Goal: Check status

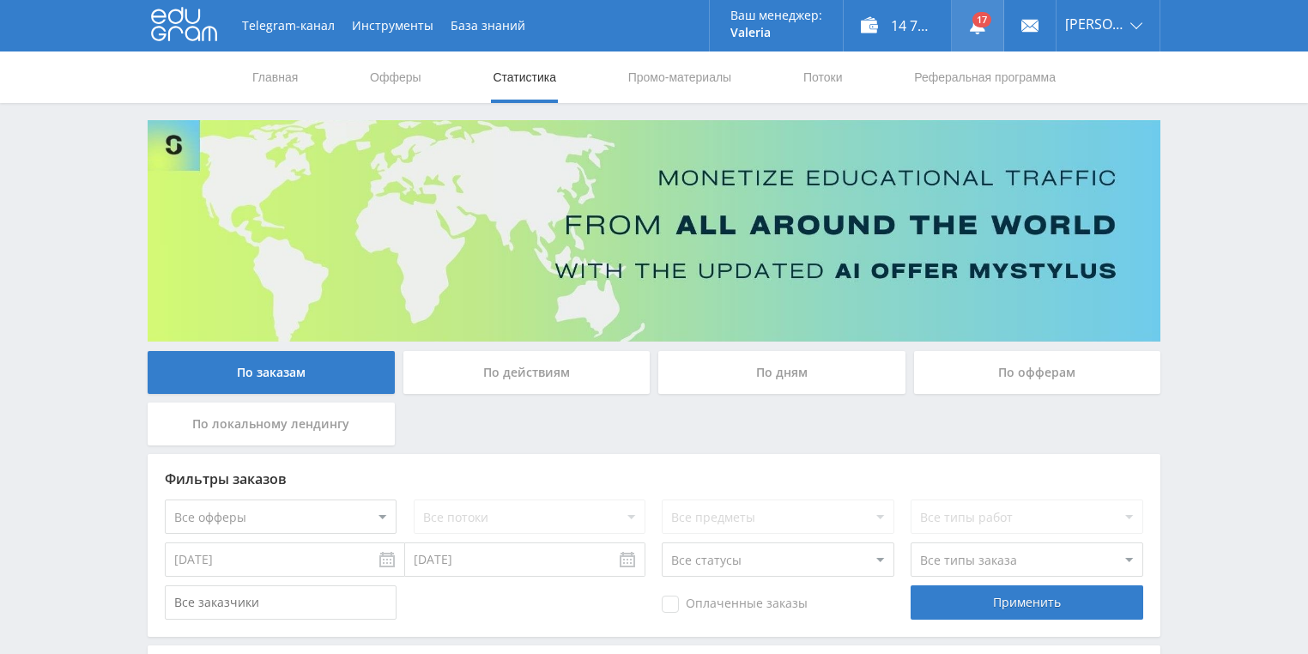
click at [1004, 27] on link at bounding box center [978, 26] width 52 height 52
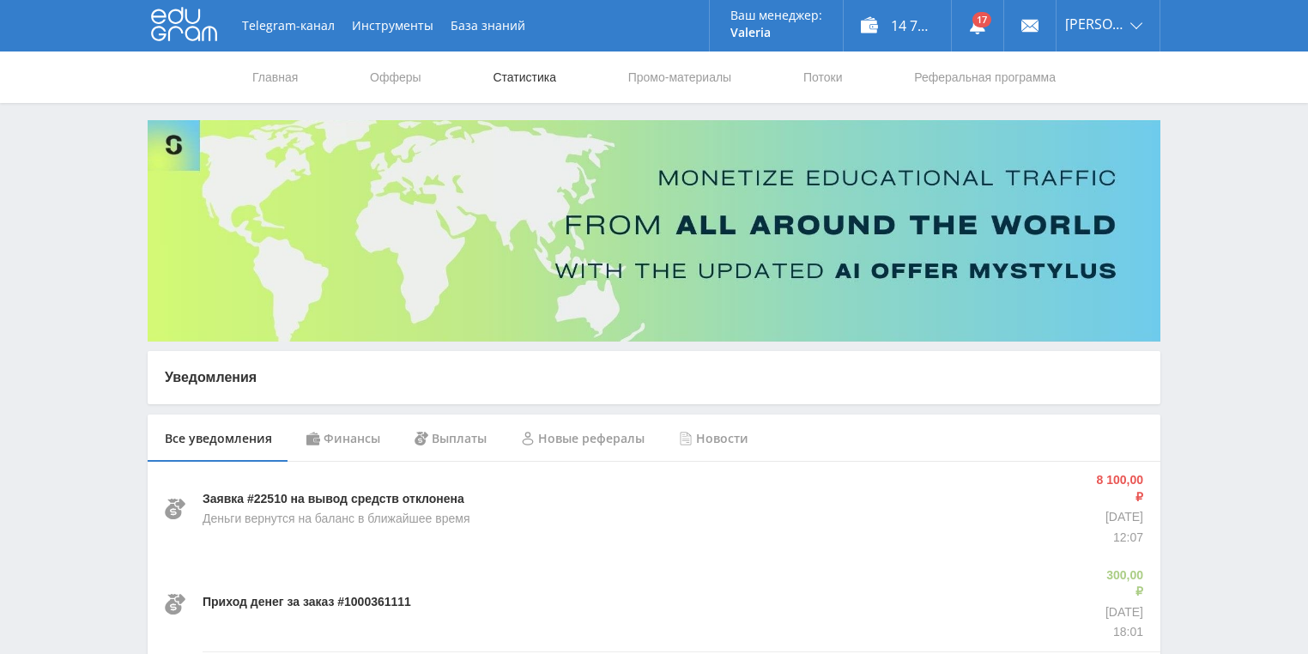
click at [552, 68] on link "Статистика" at bounding box center [524, 78] width 67 height 52
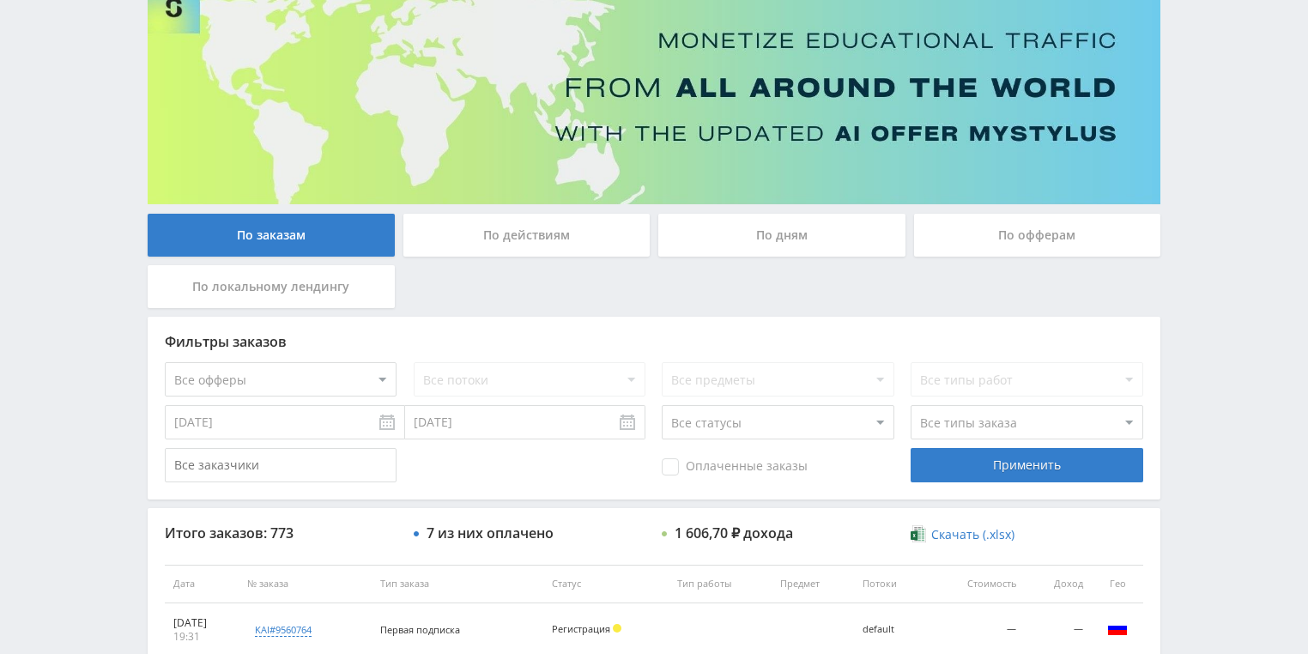
click at [546, 247] on div "По действиям" at bounding box center [527, 235] width 247 height 43
click at [0, 0] on input "По действиям" at bounding box center [0, 0] width 0 height 0
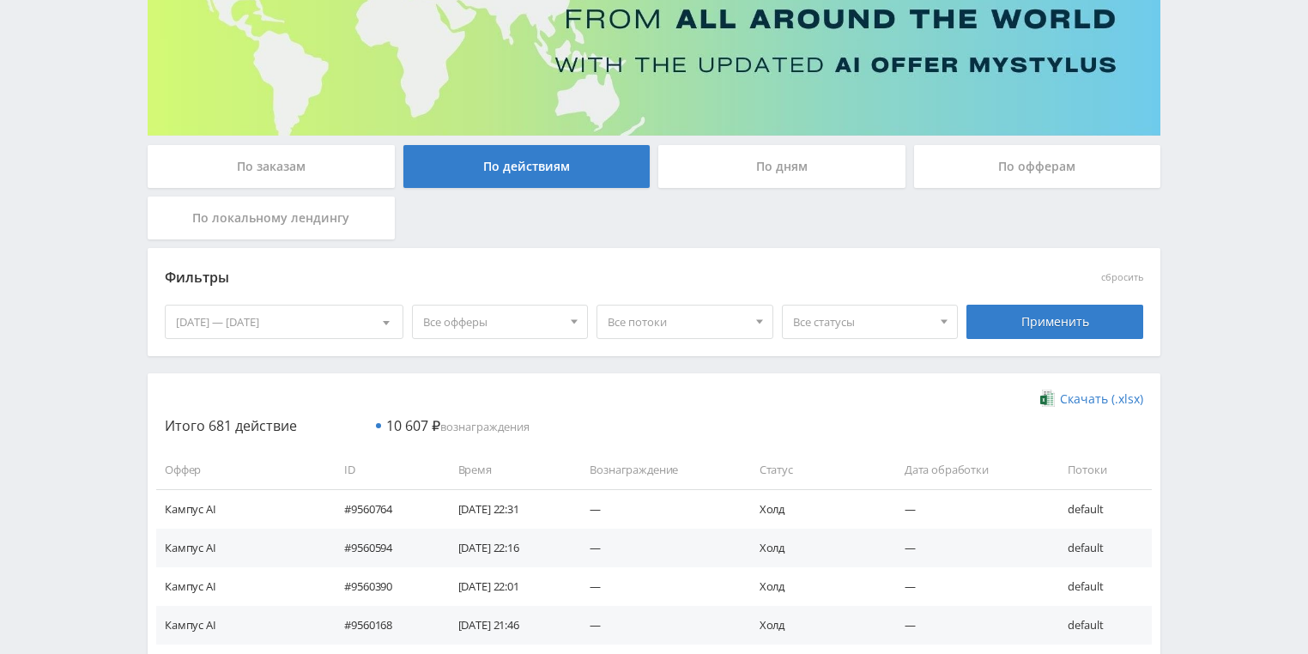
click at [749, 171] on div "По дням" at bounding box center [781, 166] width 247 height 43
click at [0, 0] on input "По дням" at bounding box center [0, 0] width 0 height 0
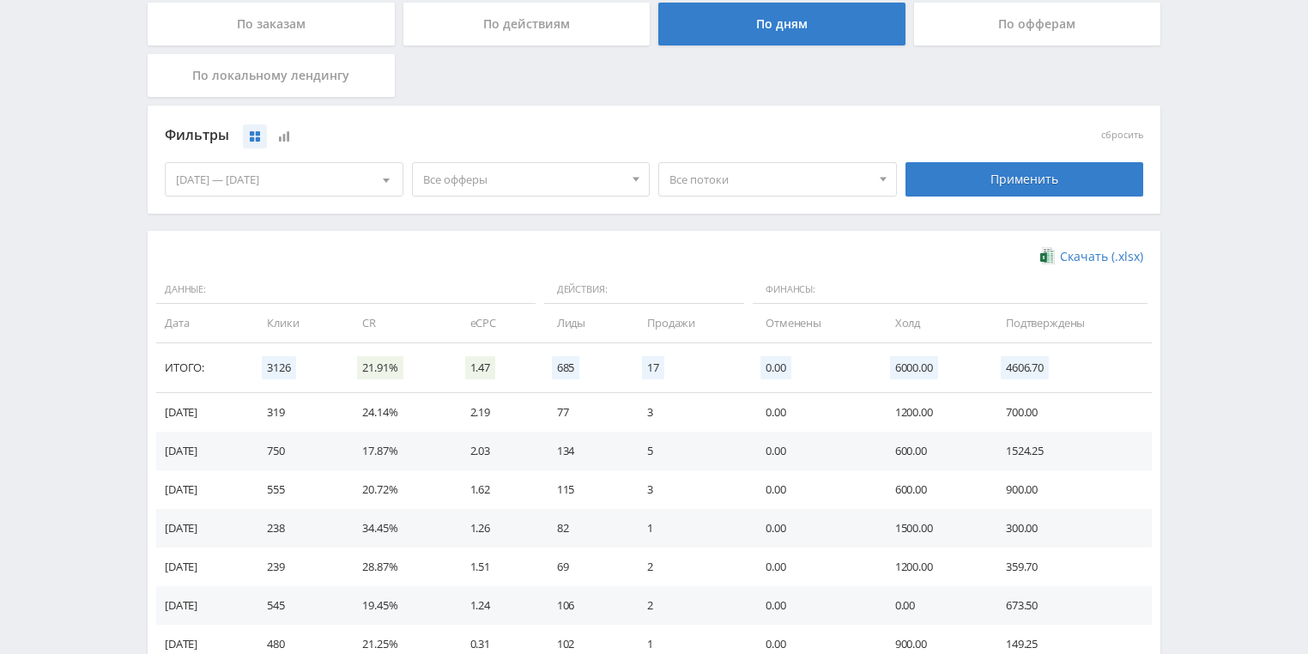
scroll to position [331, 0]
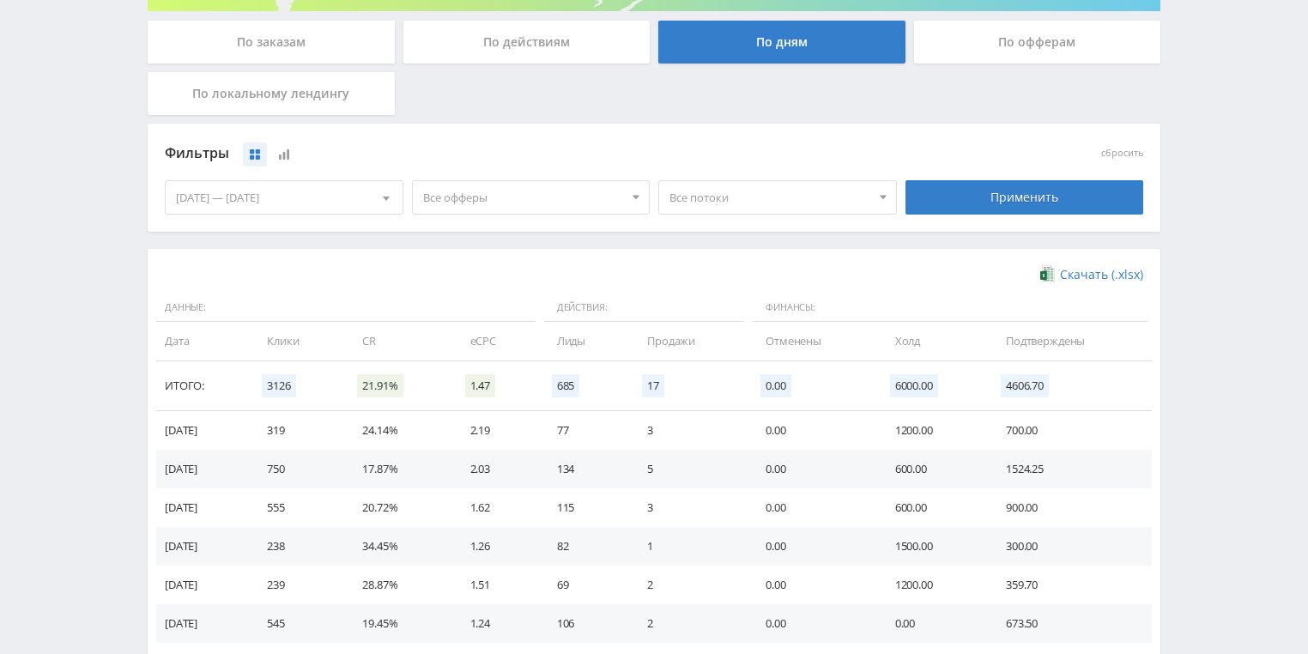
click at [756, 205] on span "Все потоки" at bounding box center [770, 197] width 201 height 33
click at [719, 325] on button "YouTube" at bounding box center [777, 325] width 237 height 24
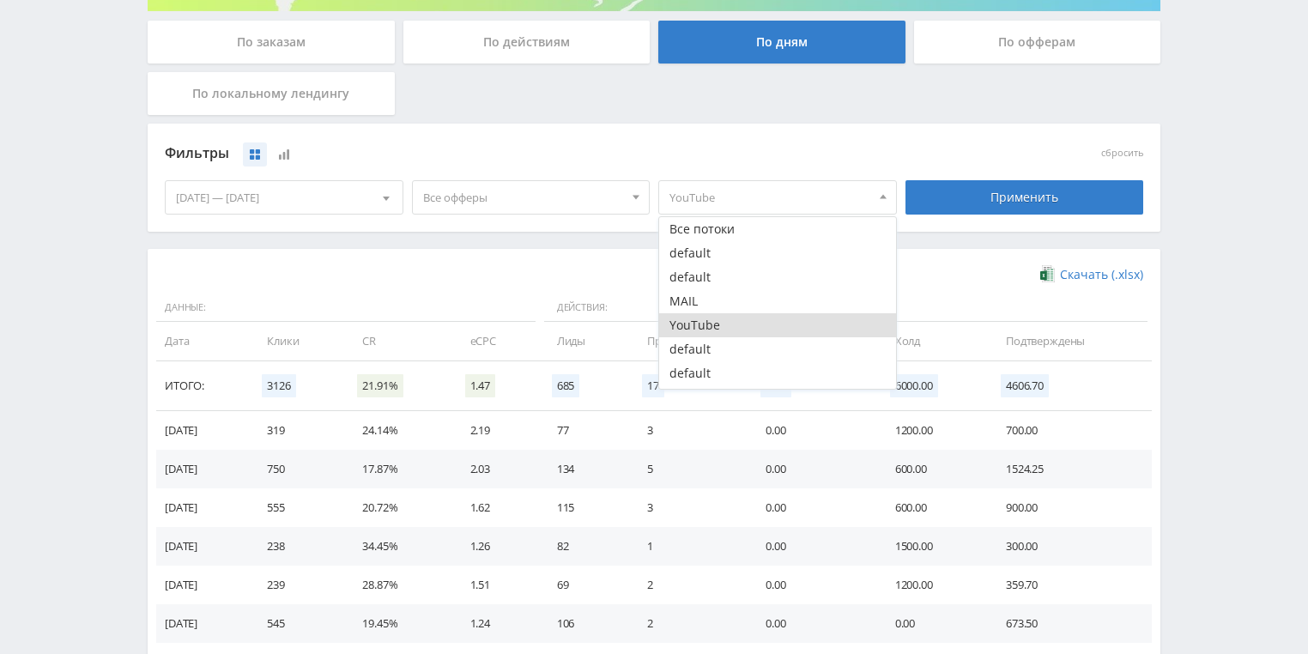
click at [1038, 217] on div "Применить" at bounding box center [1024, 197] width 247 height 48
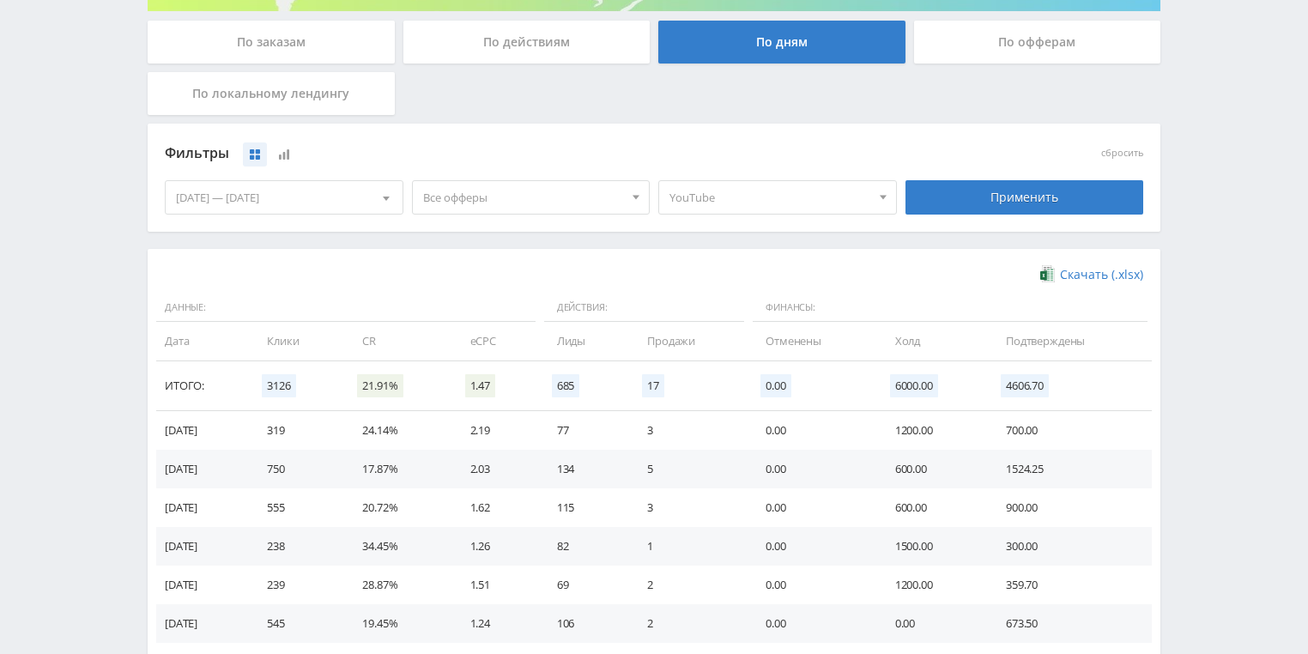
drag, startPoint x: 1030, startPoint y: 198, endPoint x: 883, endPoint y: 248, distance: 155.0
click at [1029, 198] on div "Применить" at bounding box center [1025, 197] width 239 height 34
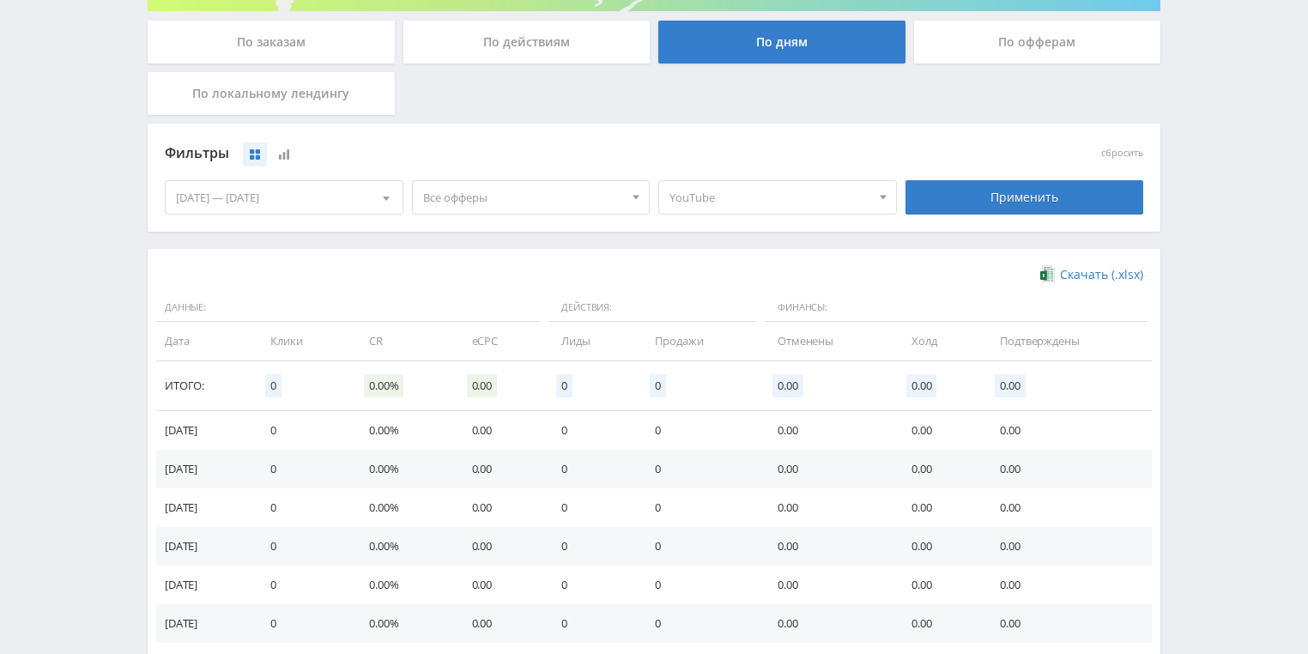
click at [824, 189] on span "YouTube" at bounding box center [770, 197] width 201 height 33
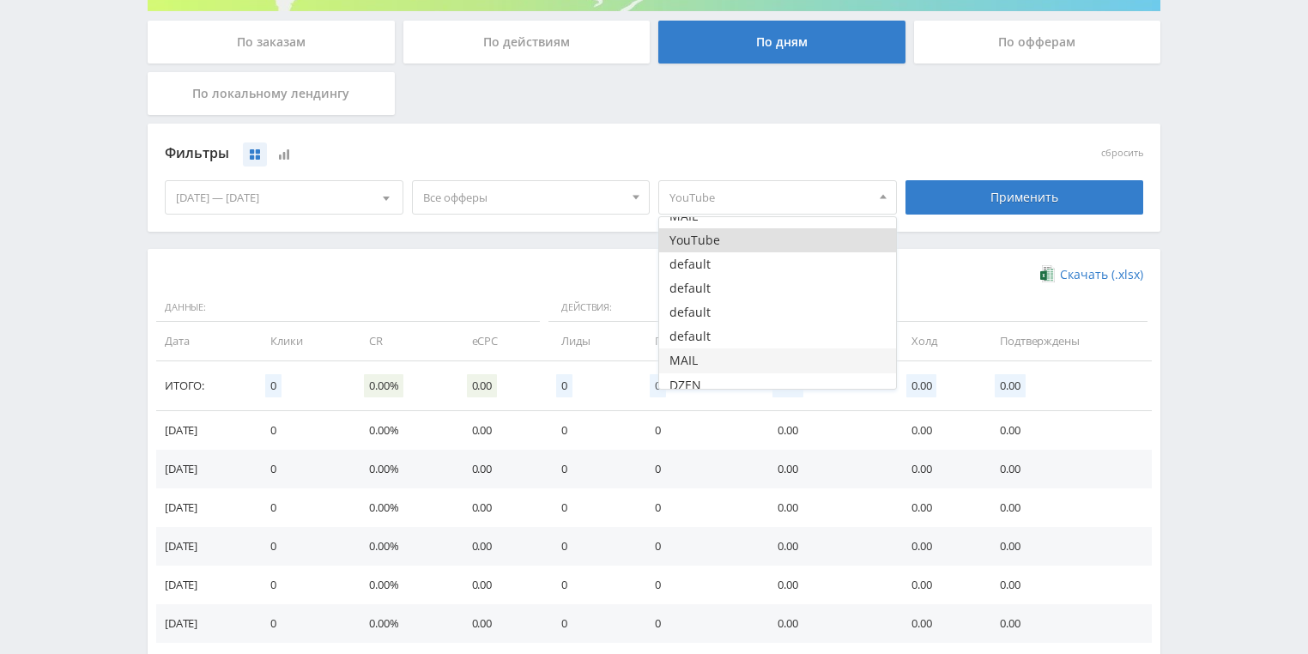
scroll to position [93, 0]
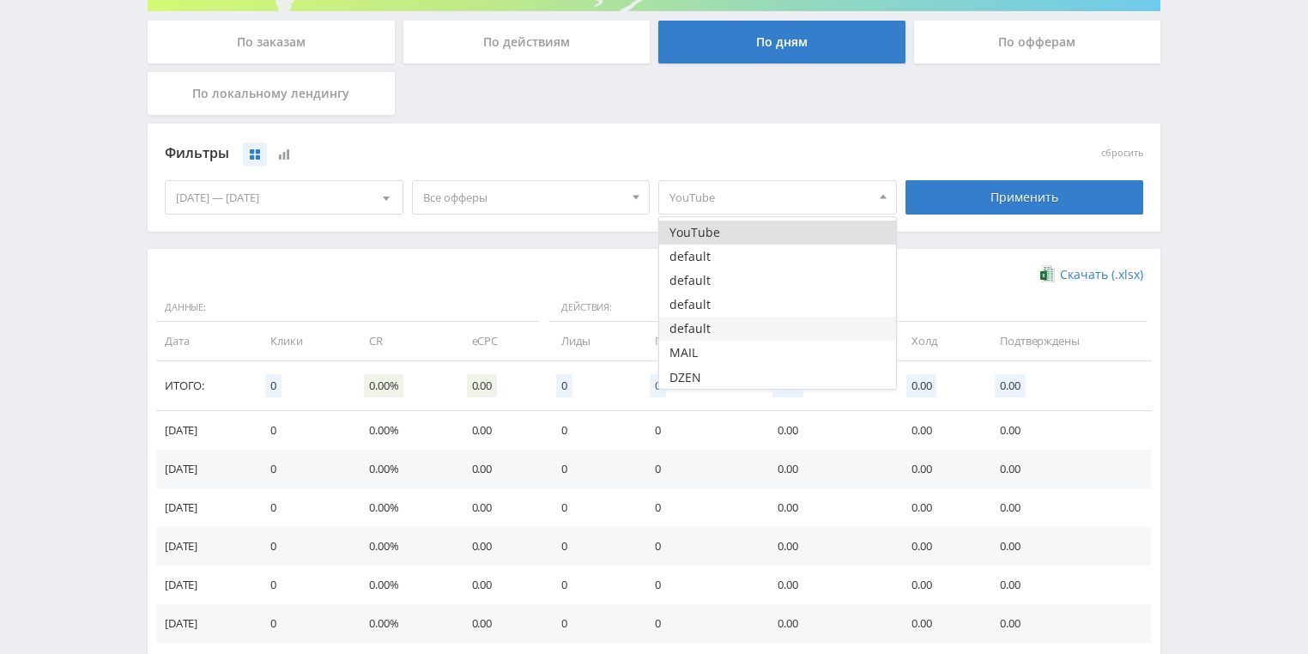
drag, startPoint x: 722, startPoint y: 356, endPoint x: 796, endPoint y: 321, distance: 81.8
click at [721, 355] on button "MAIL" at bounding box center [777, 353] width 237 height 24
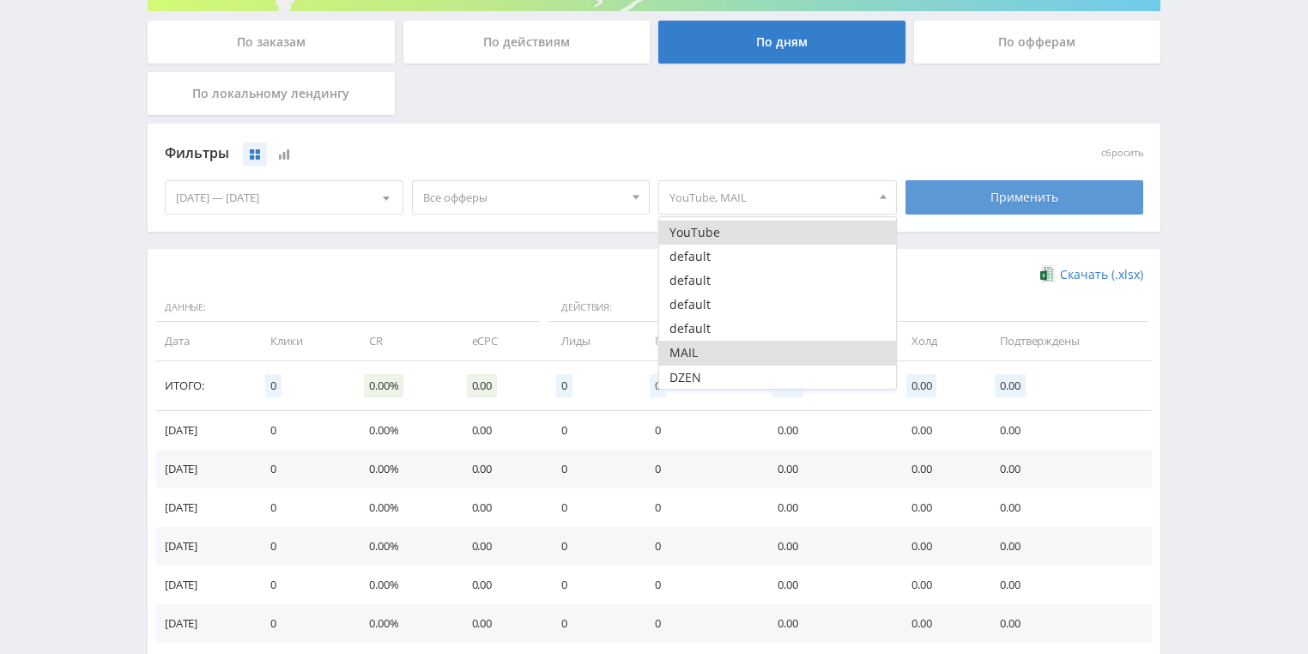
click at [1017, 194] on div "Применить" at bounding box center [1025, 197] width 239 height 34
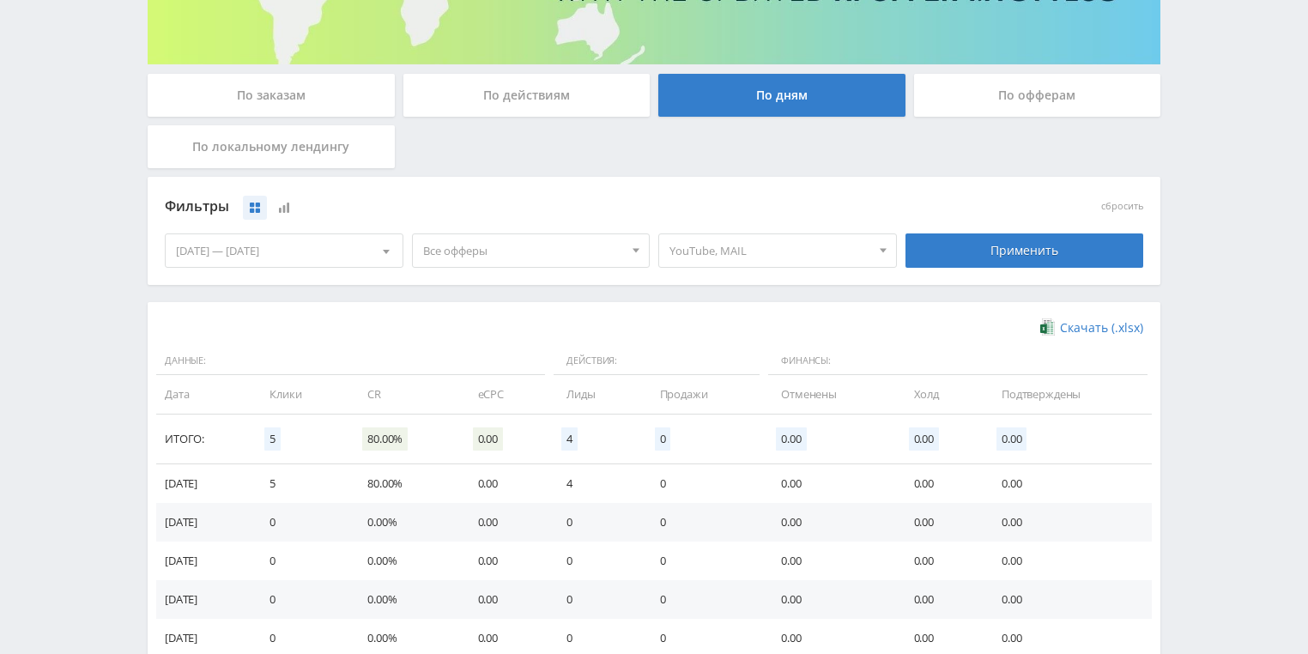
scroll to position [262, 0]
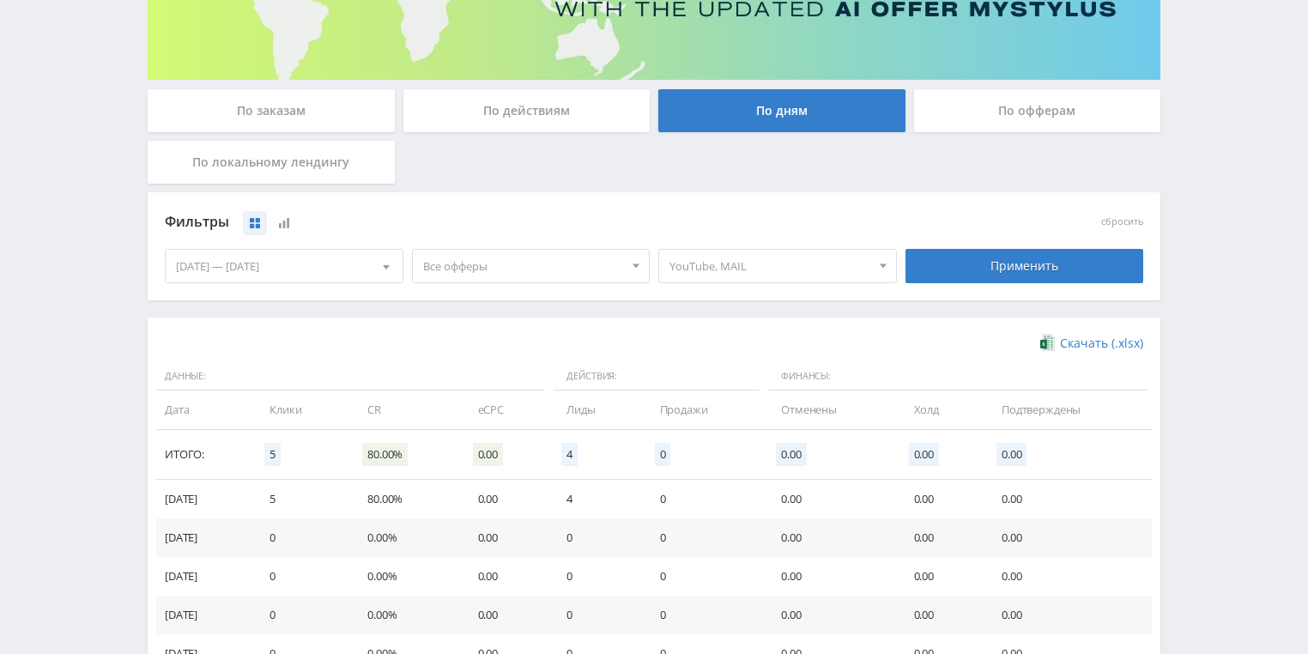
click at [785, 258] on span "YouTube, MAIL" at bounding box center [770, 266] width 201 height 33
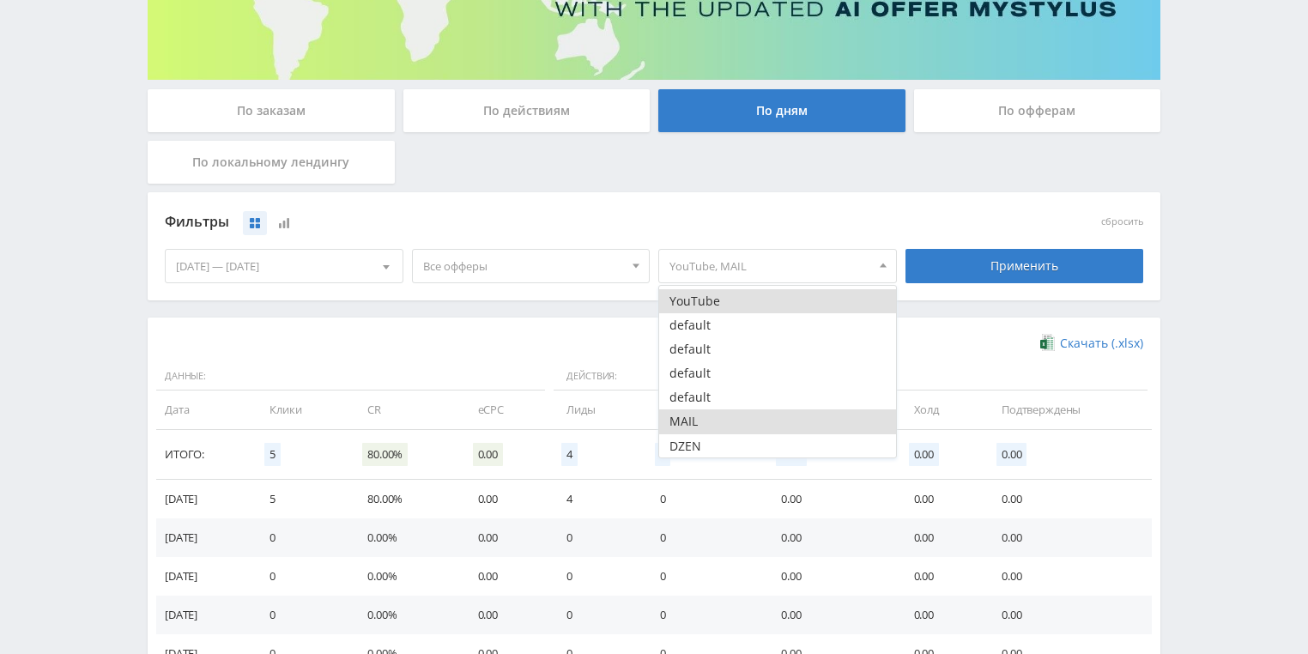
drag, startPoint x: 731, startPoint y: 448, endPoint x: 782, endPoint y: 424, distance: 56.8
click at [731, 448] on button "DZEN" at bounding box center [777, 446] width 237 height 24
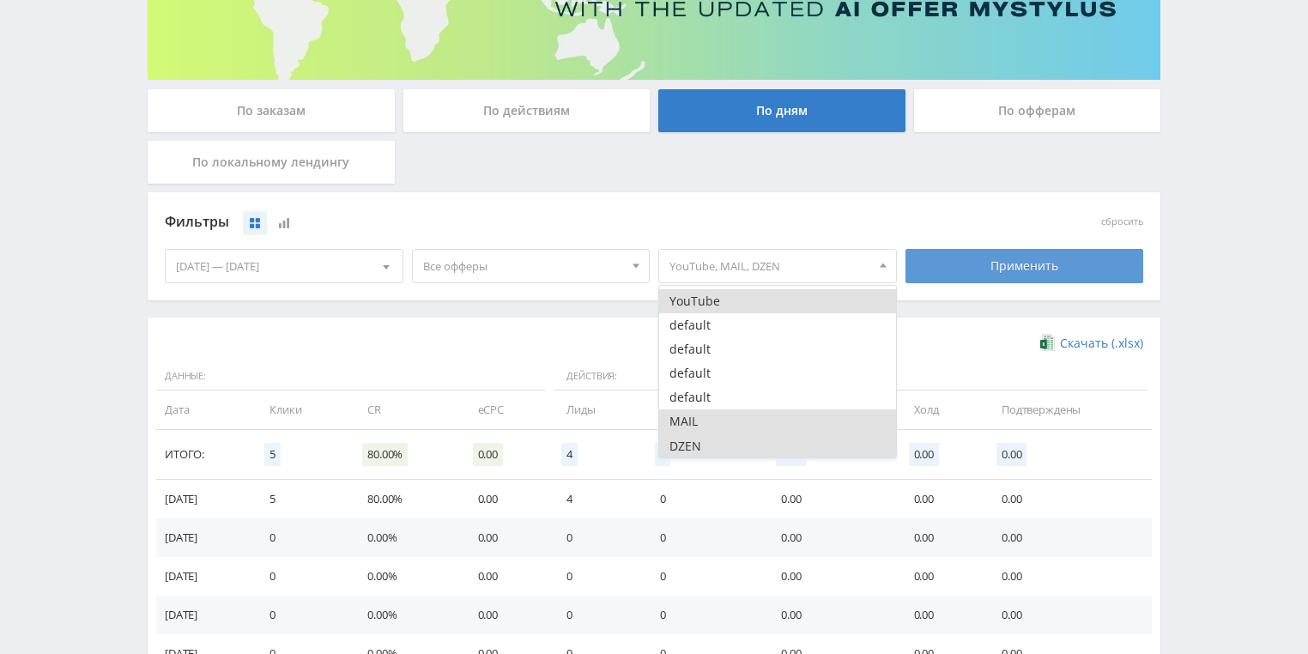
click at [992, 263] on div "Применить" at bounding box center [1025, 266] width 239 height 34
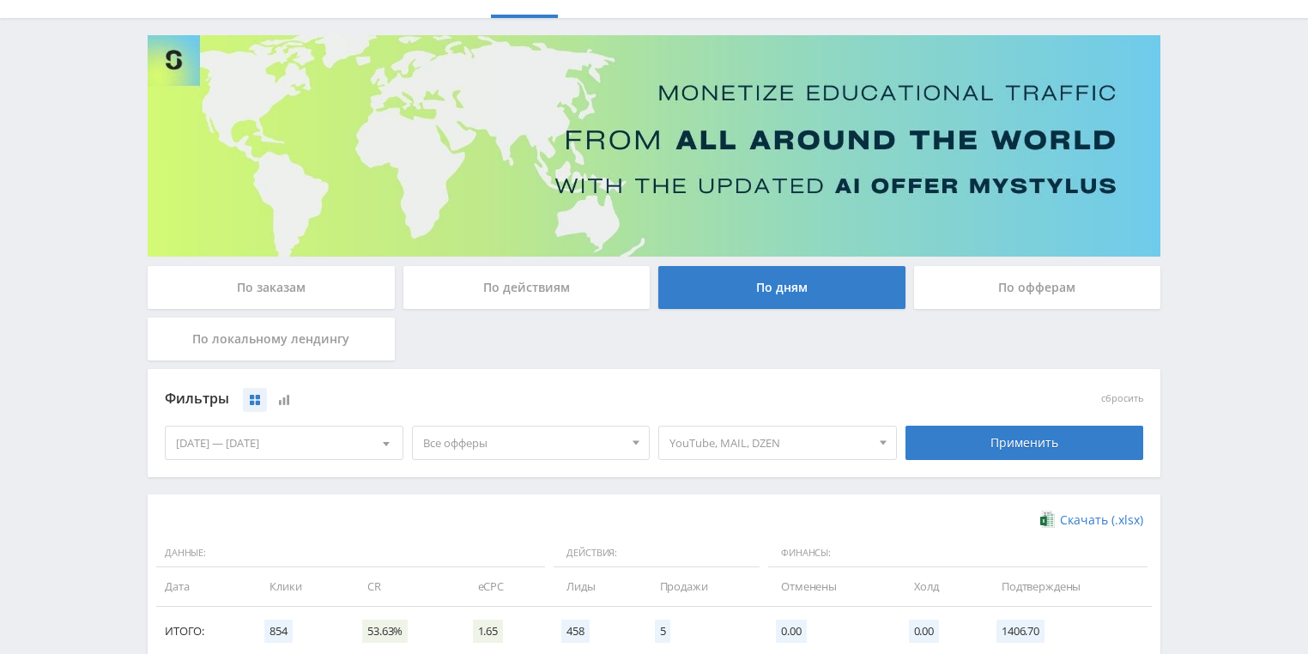
scroll to position [0, 0]
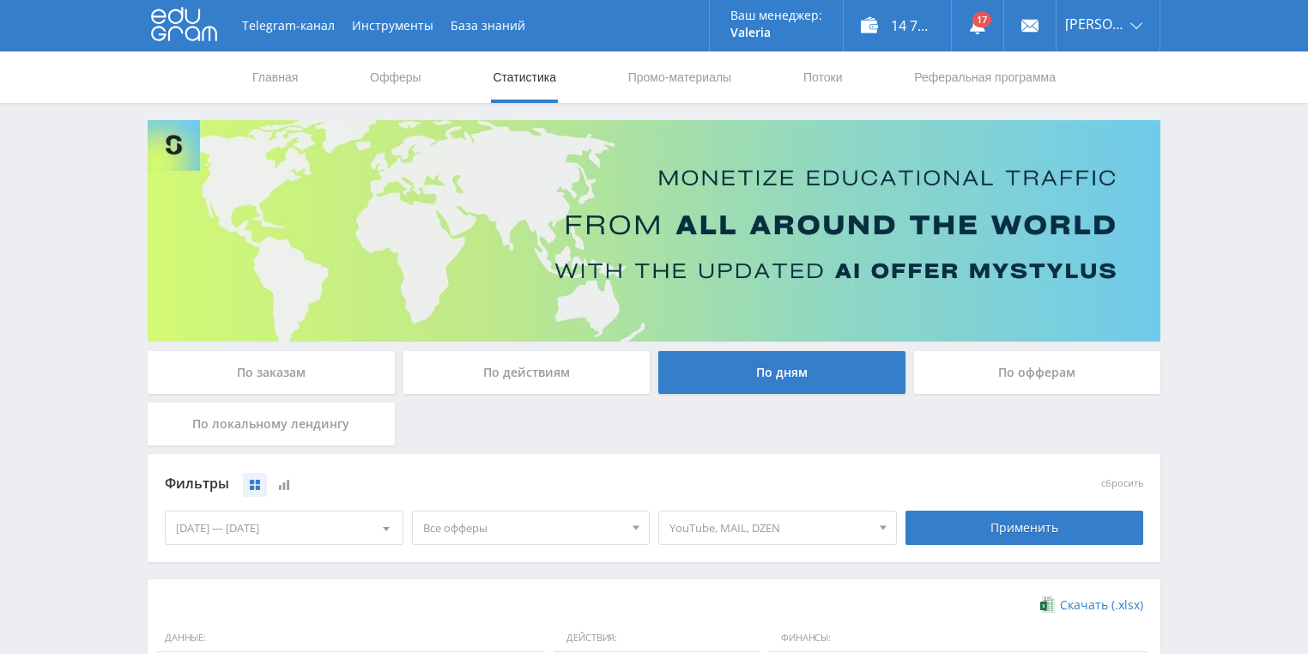
click at [544, 82] on link "Статистика" at bounding box center [524, 78] width 67 height 52
click at [548, 71] on link "Статистика" at bounding box center [524, 78] width 67 height 52
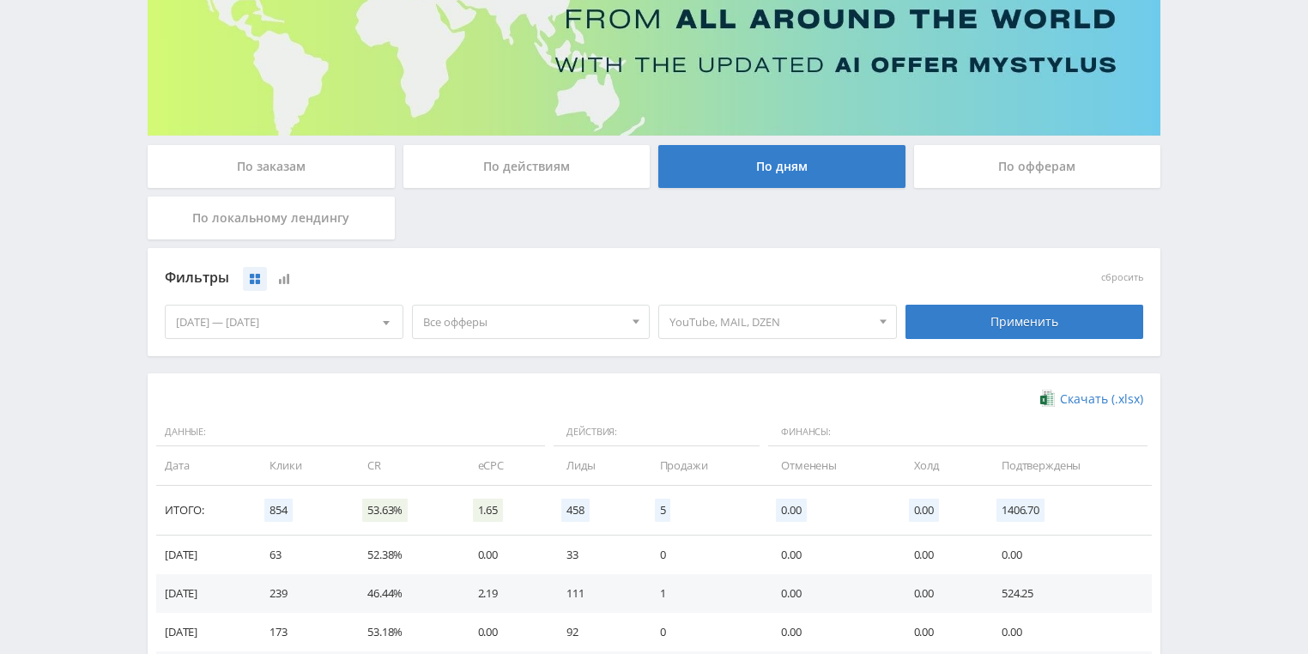
scroll to position [343, 0]
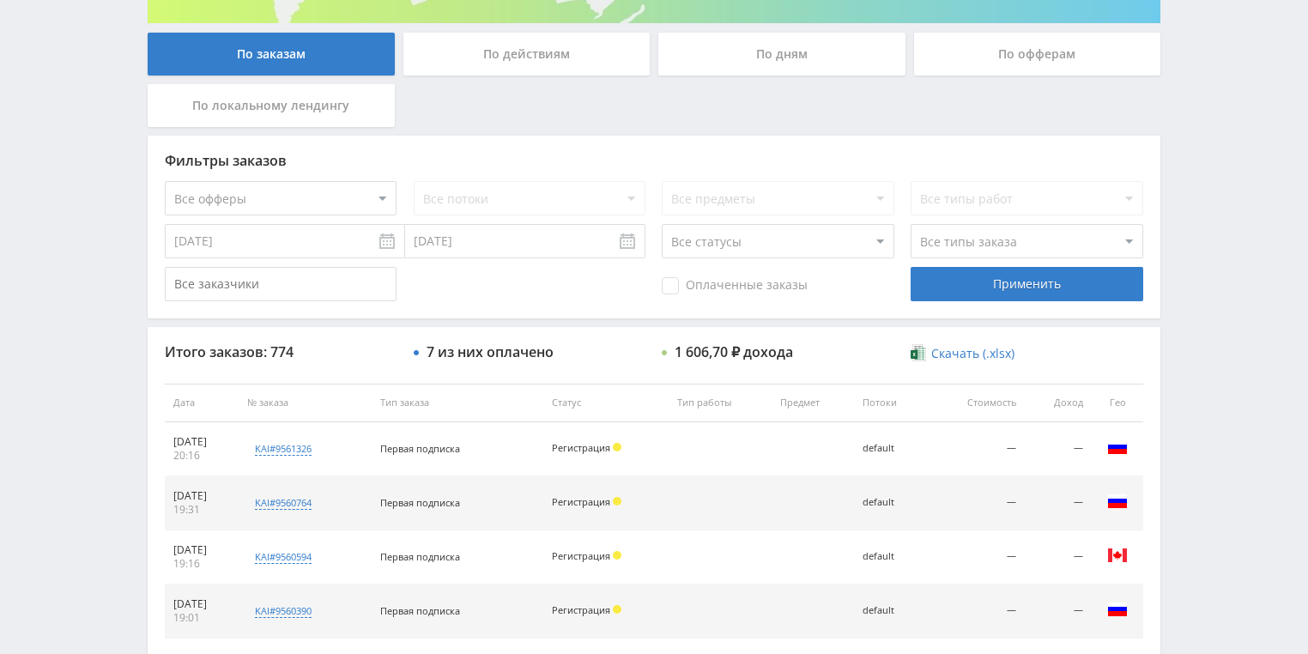
scroll to position [343, 0]
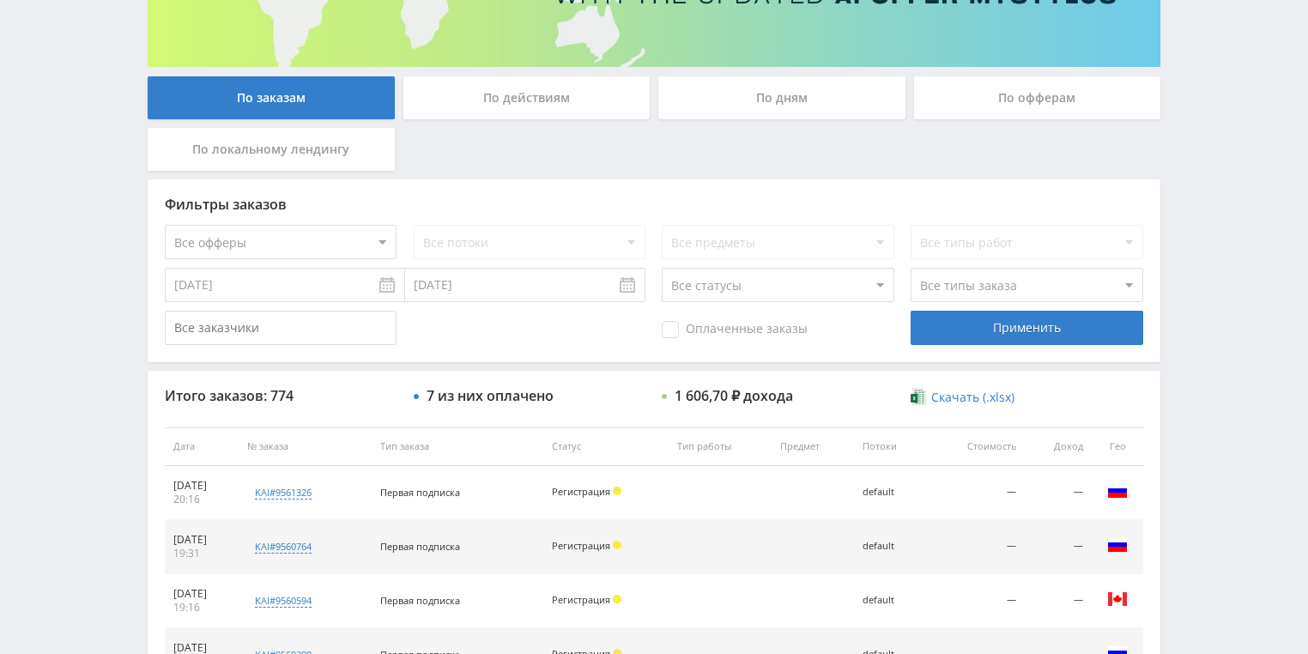
click at [531, 105] on div "По действиям" at bounding box center [527, 97] width 247 height 43
click at [0, 0] on input "По действиям" at bounding box center [0, 0] width 0 height 0
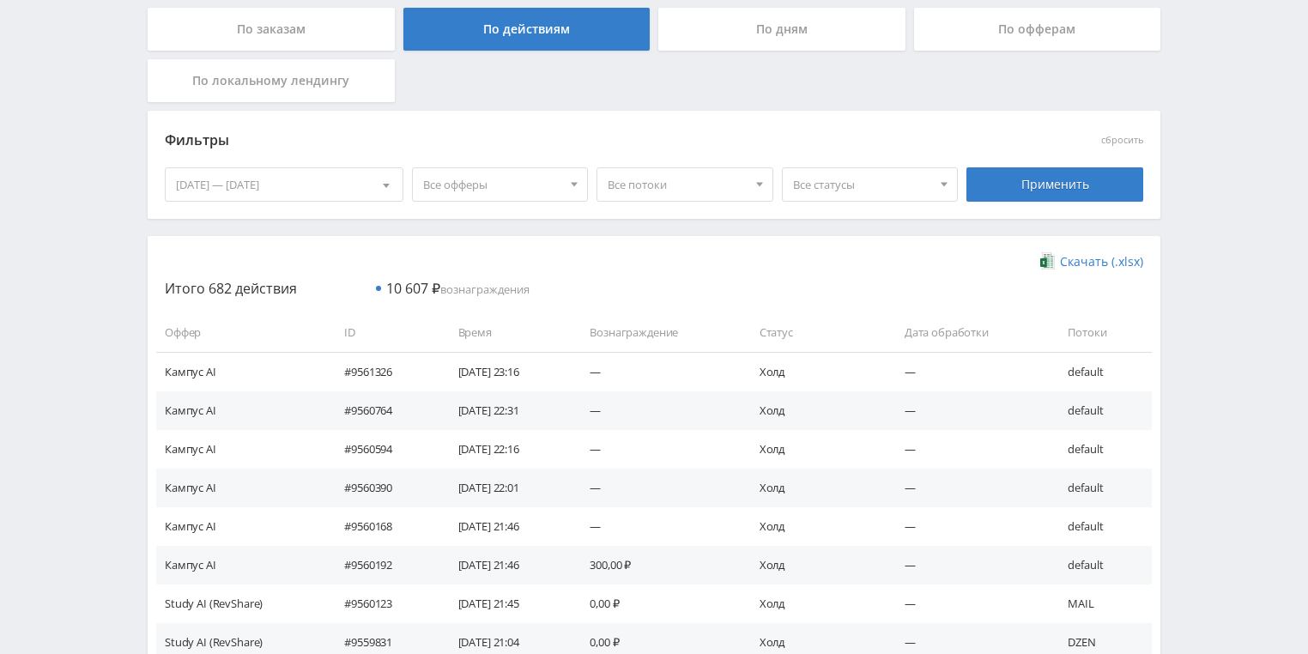
click at [765, 34] on div "По дням" at bounding box center [781, 29] width 247 height 43
click at [0, 0] on input "По дням" at bounding box center [0, 0] width 0 height 0
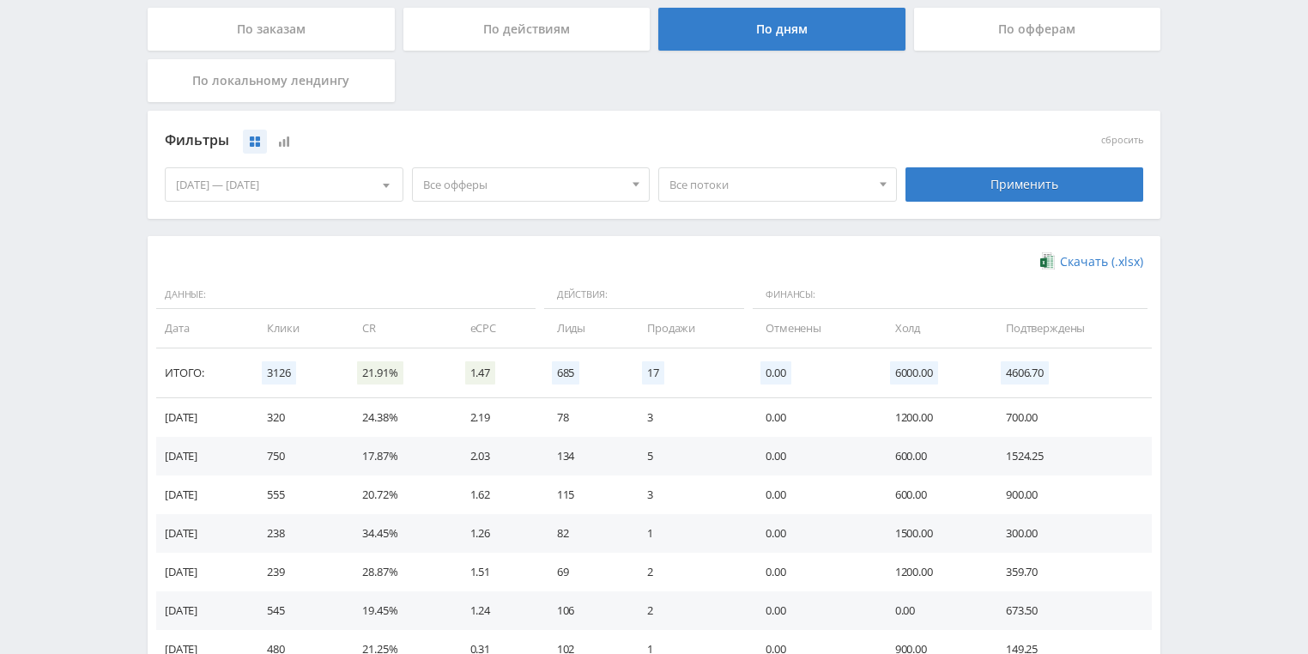
scroll to position [468, 0]
